Goal: Information Seeking & Learning: Learn about a topic

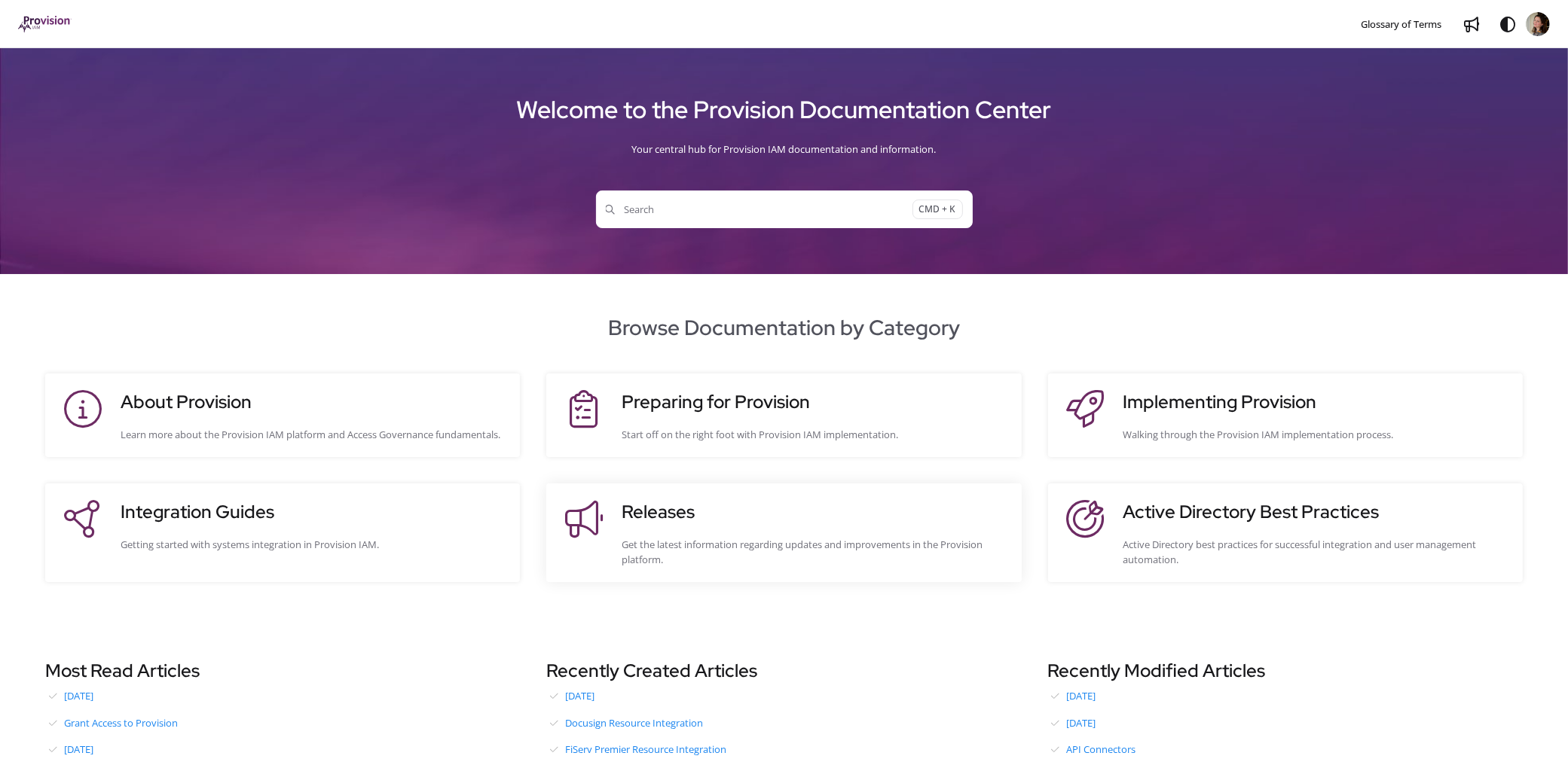
click at [670, 526] on h3 "Releases" at bounding box center [813, 512] width 384 height 27
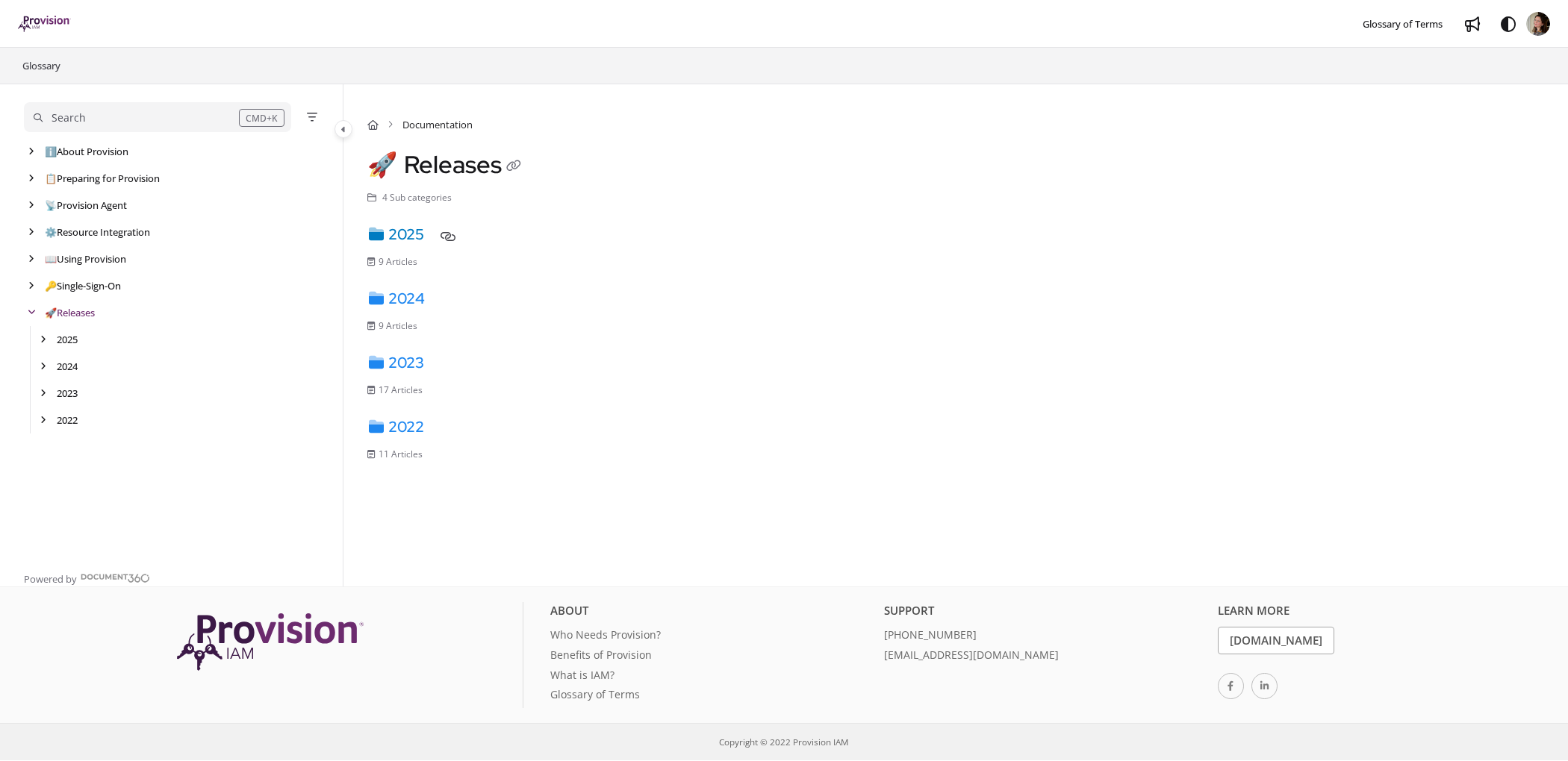
click at [420, 230] on link "2025" at bounding box center [396, 234] width 57 height 19
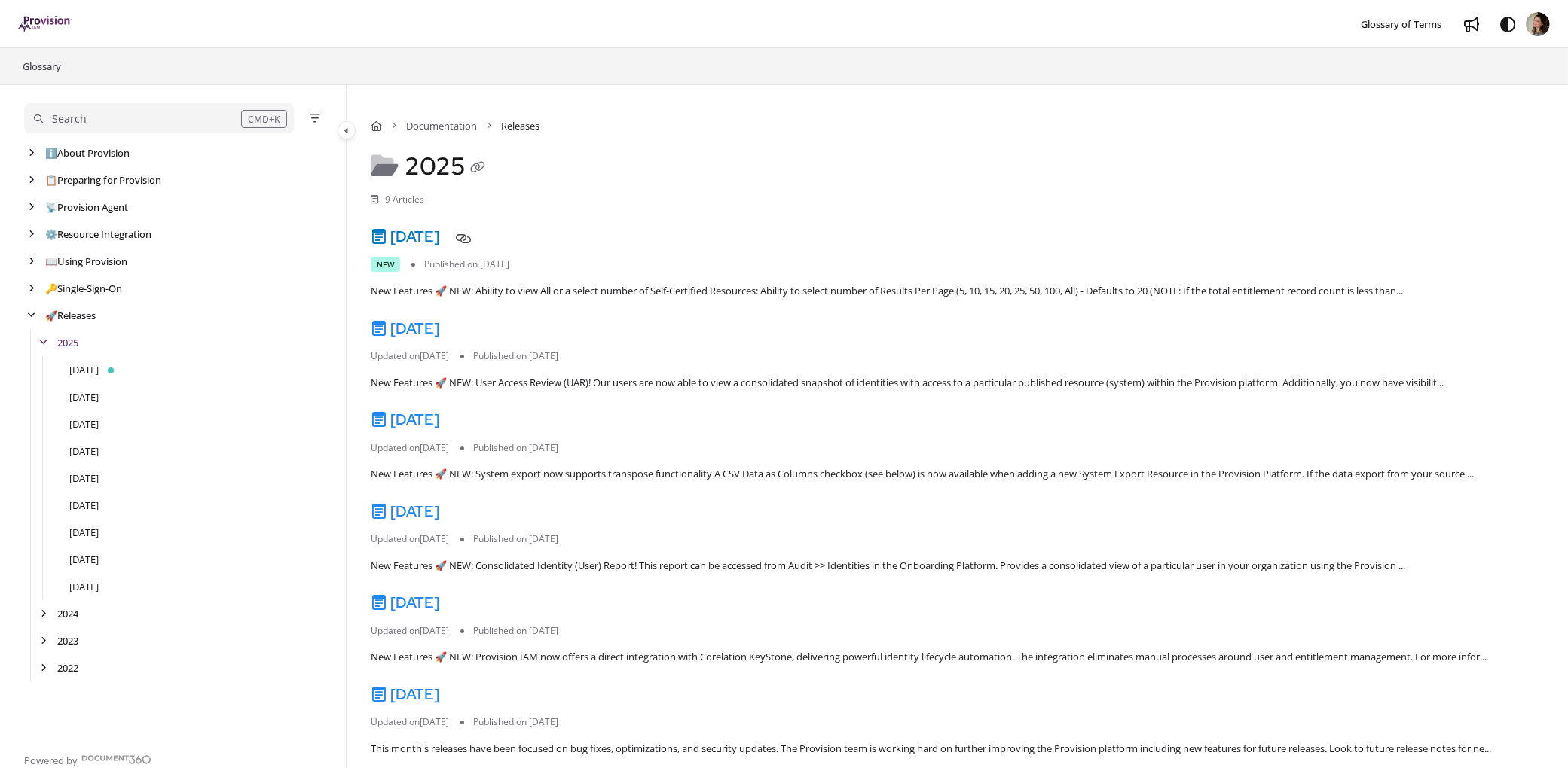
click at [439, 233] on link "[DATE]" at bounding box center [404, 236] width 68 height 19
